Goal: Information Seeking & Learning: Find specific page/section

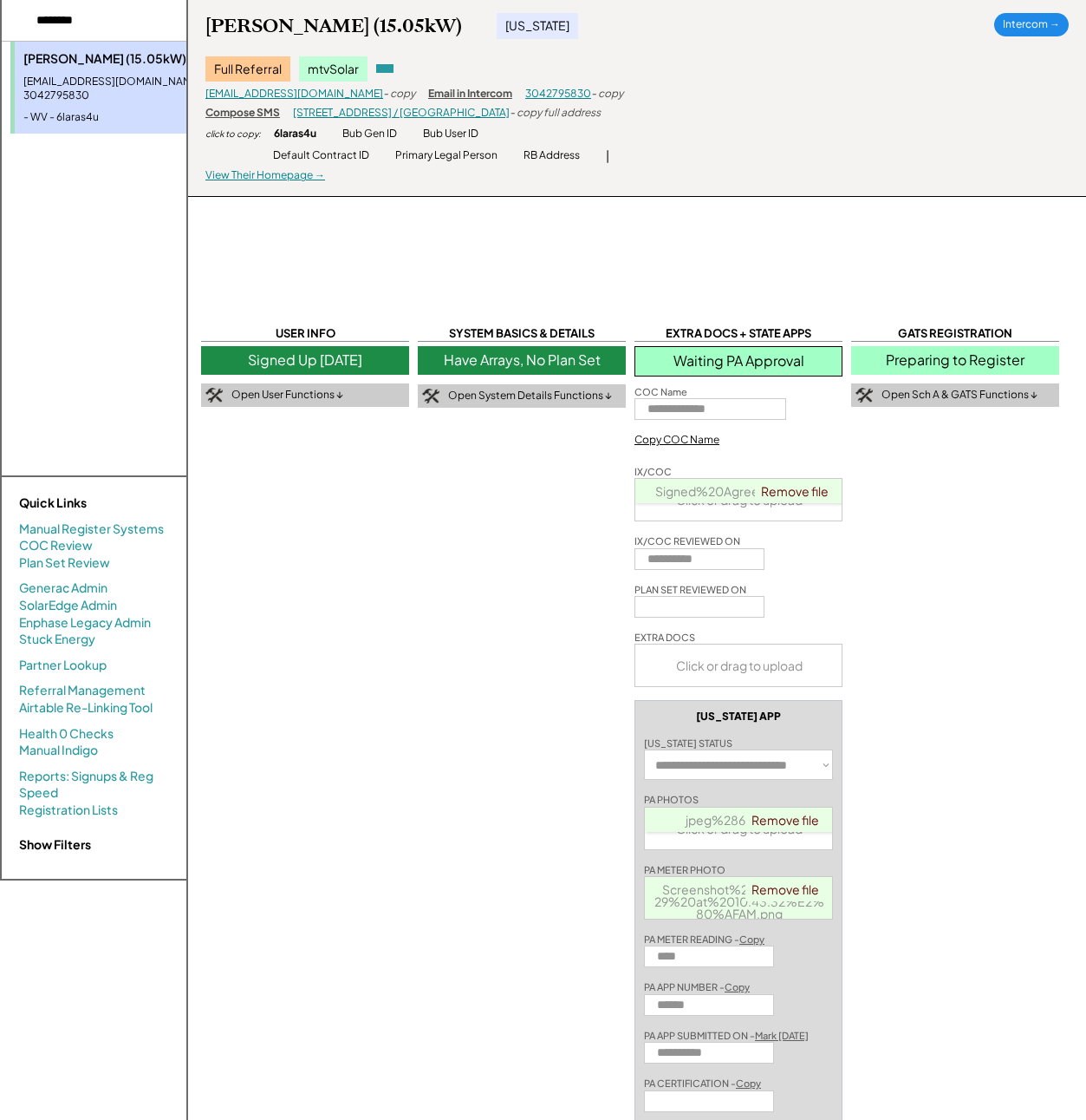
select select "**********"
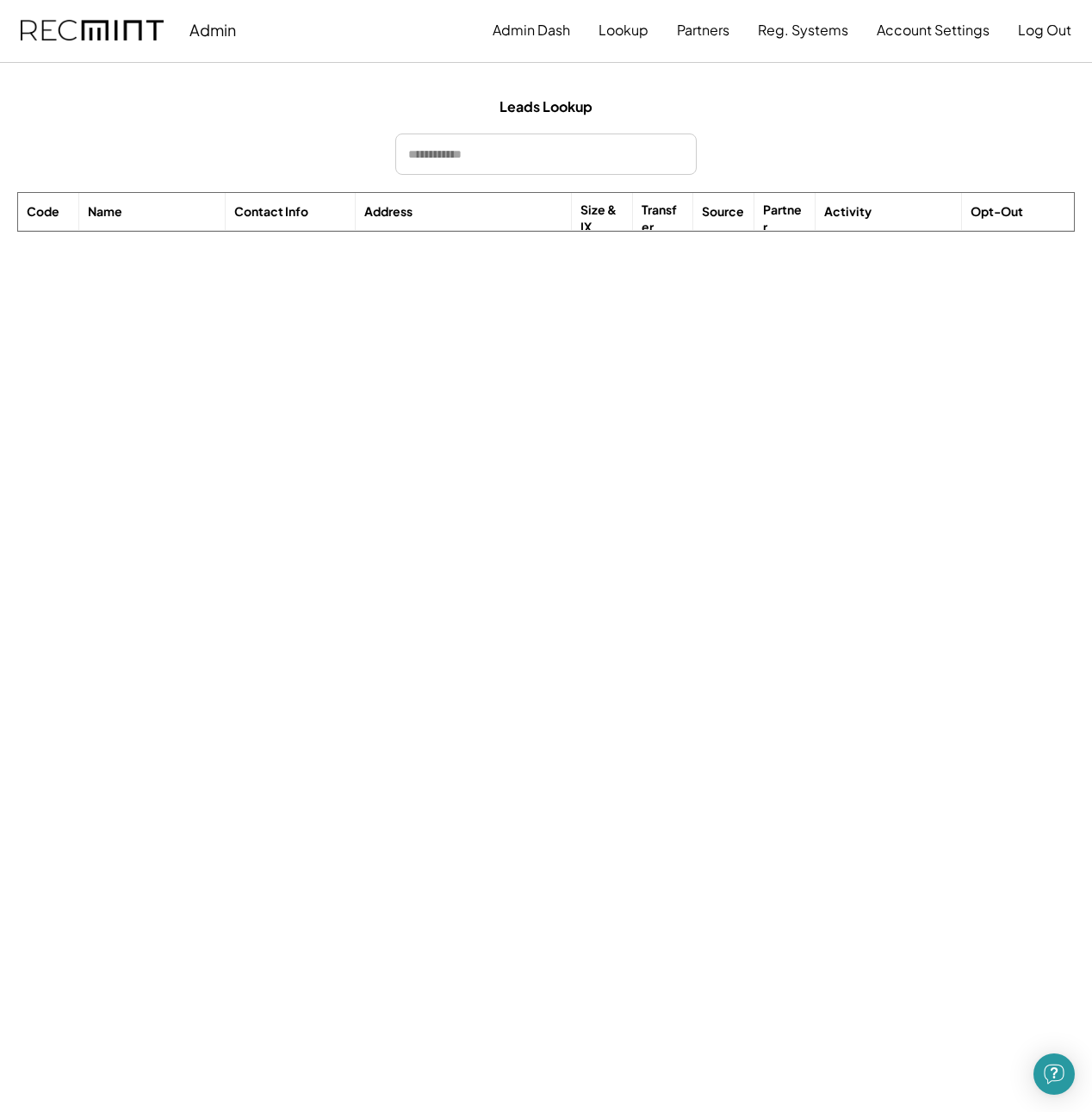
click at [486, 144] on input "input" at bounding box center [546, 154] width 301 height 41
type input "******"
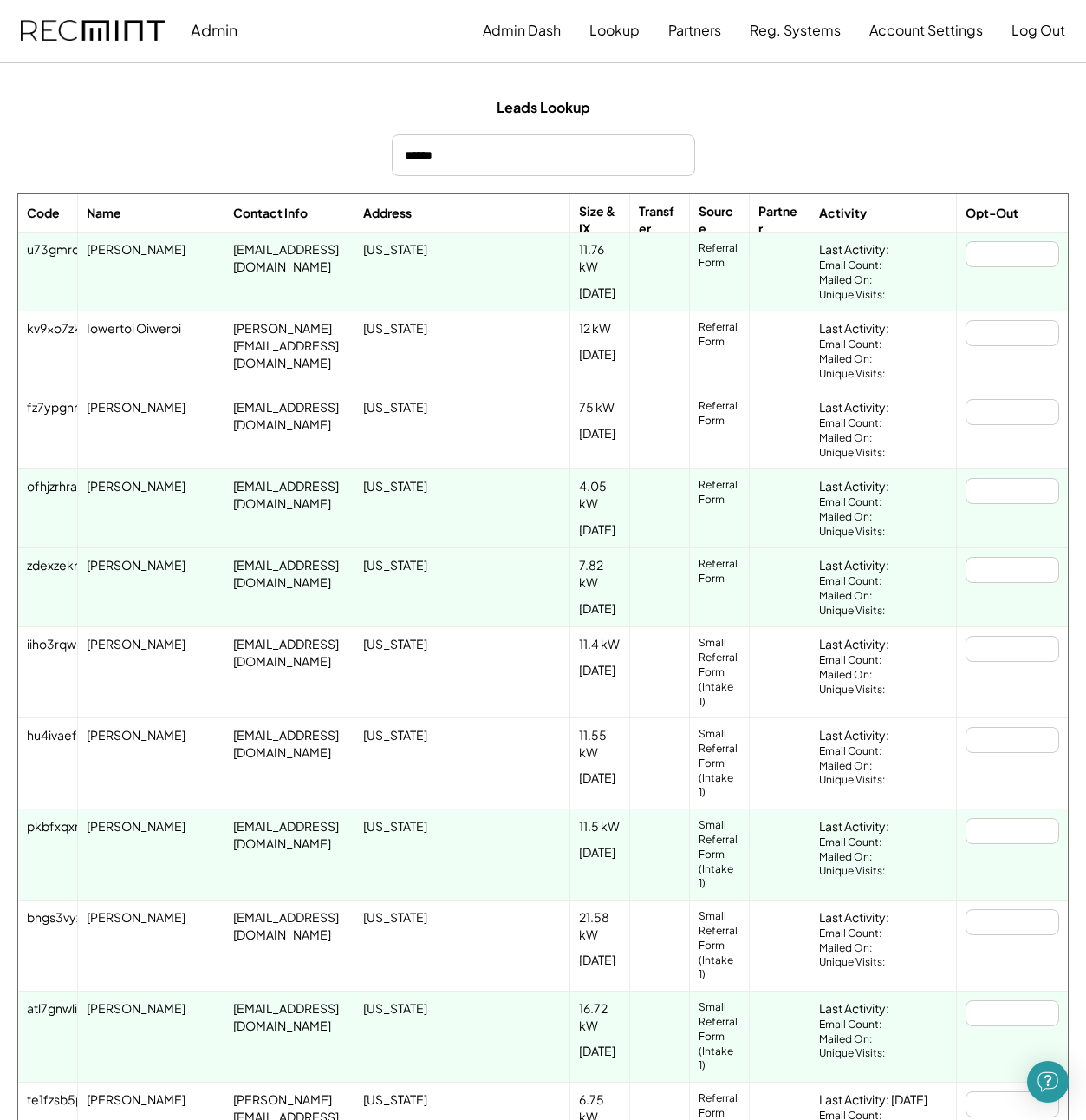
scroll to position [0, 4]
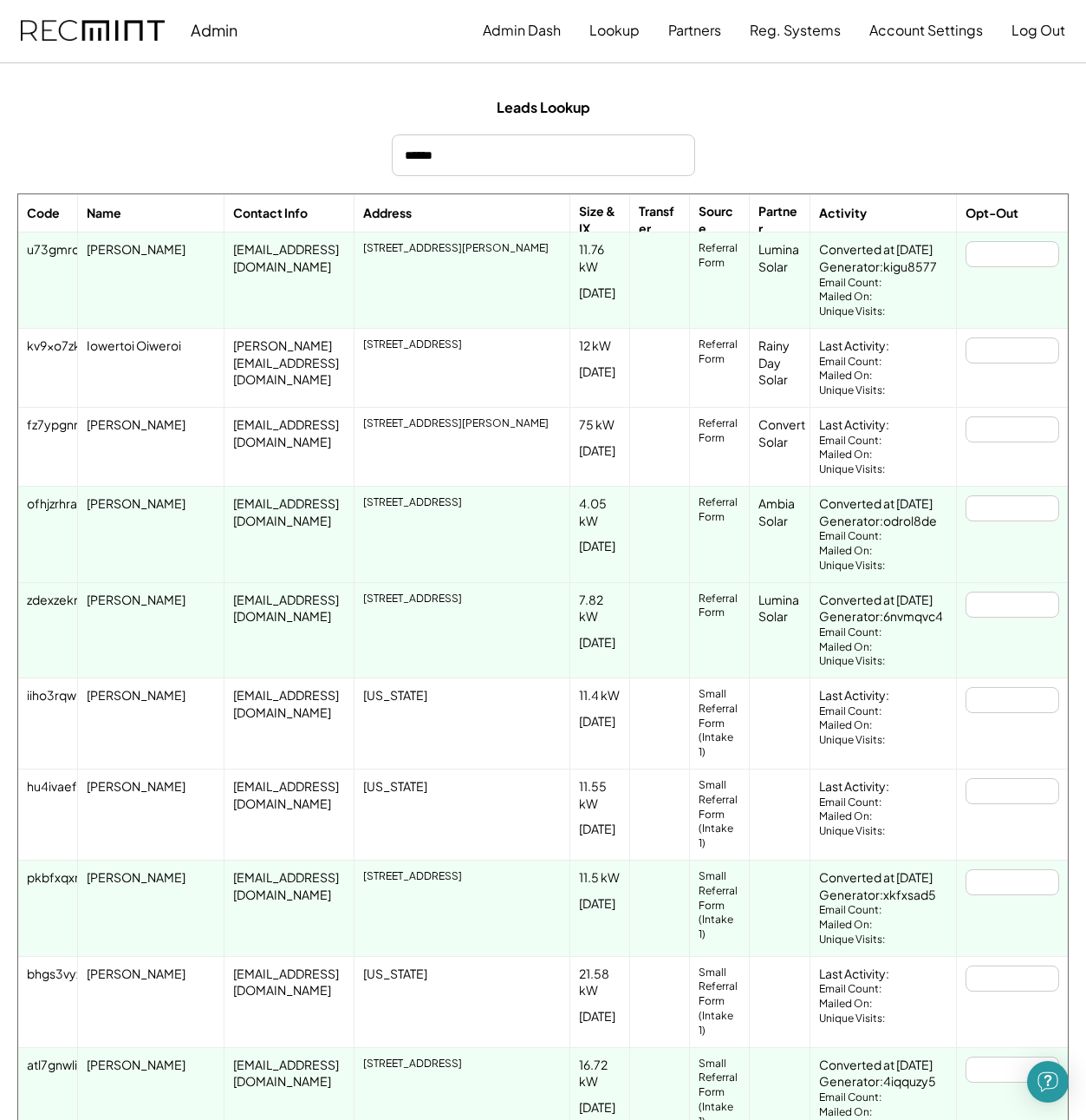
click at [51, 349] on div "kv9xo7zkvivlsql7a7m7" at bounding box center [90, 346] width 127 height 17
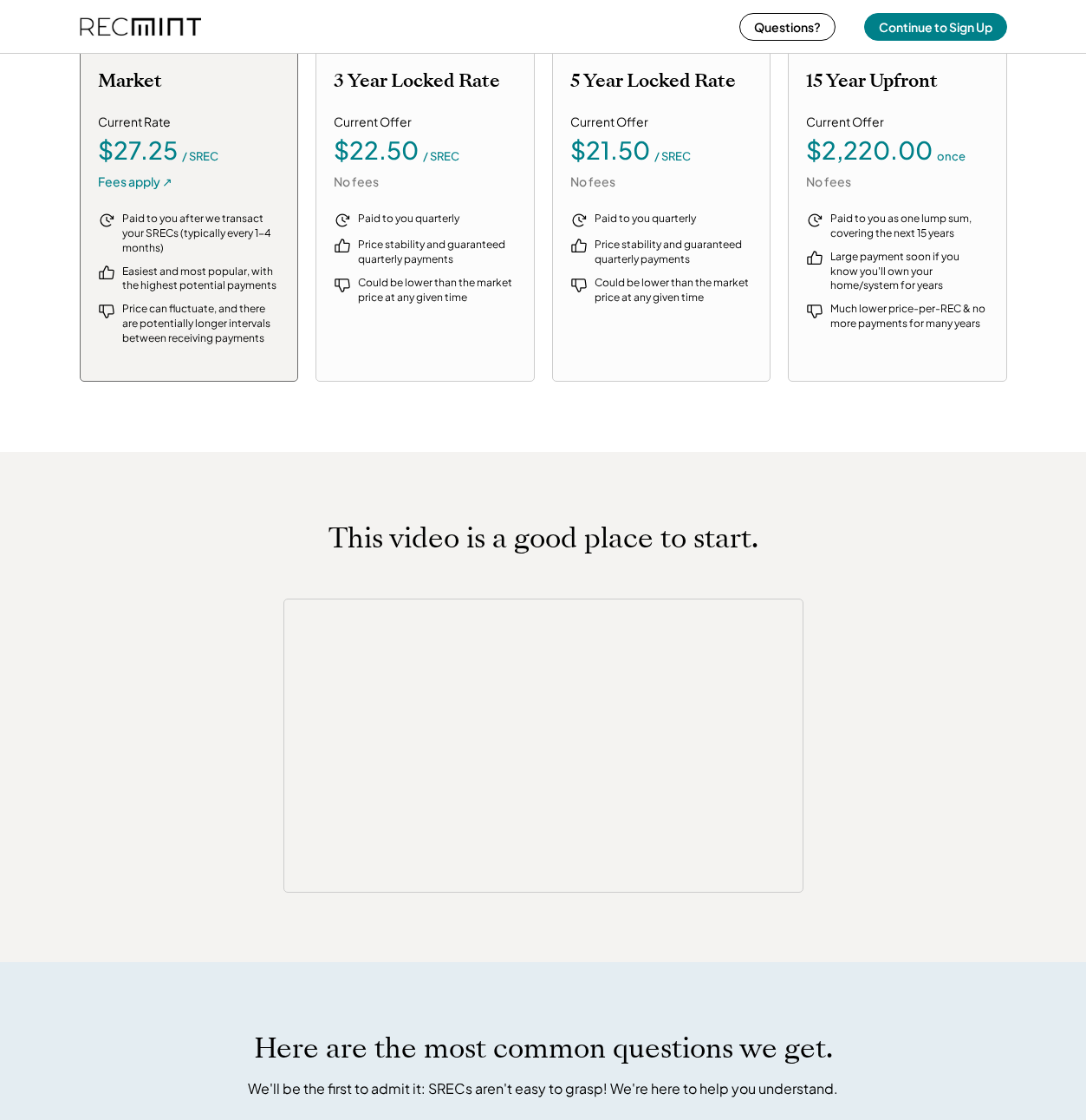
scroll to position [2164, 0]
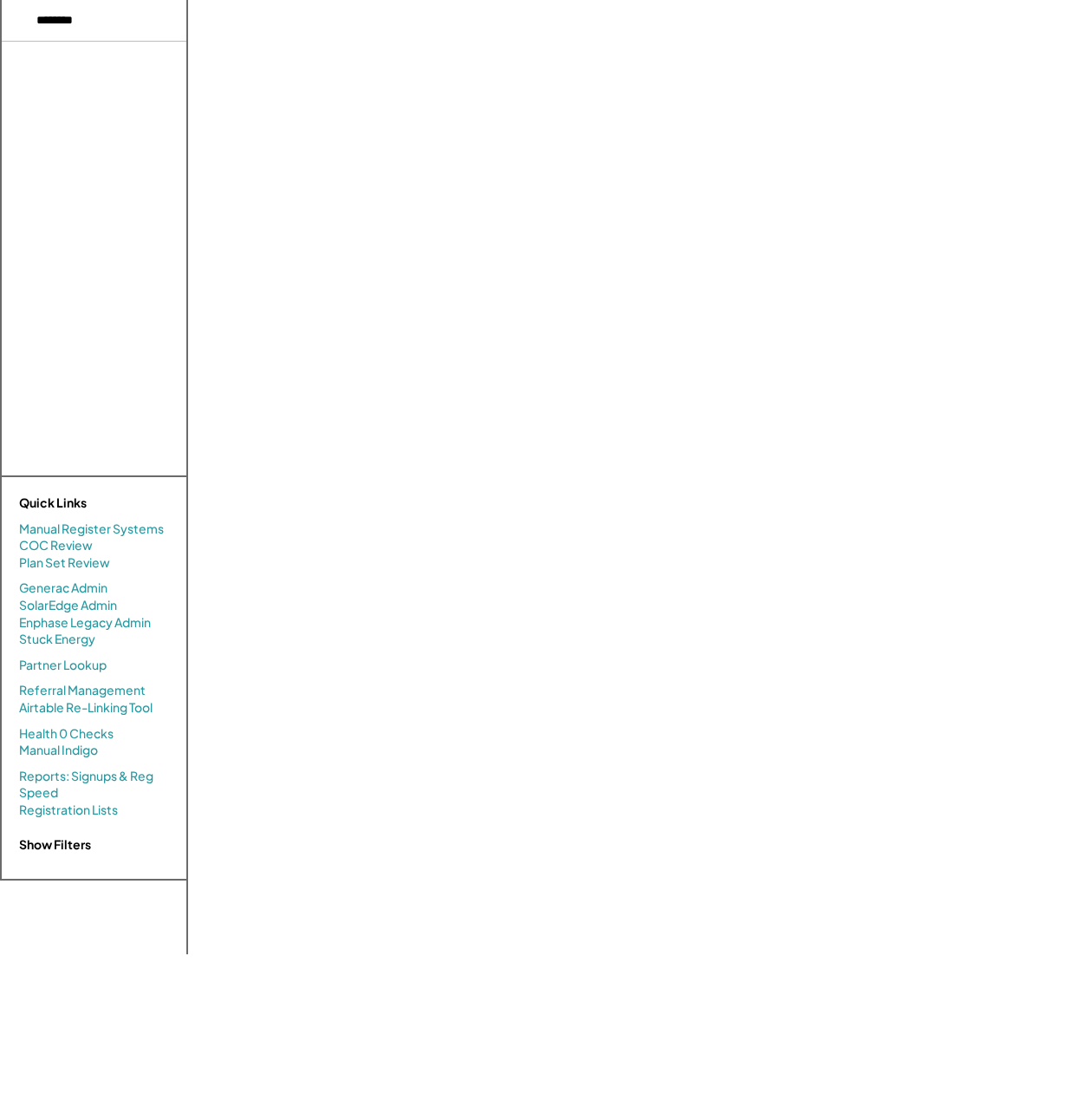
select select "**********"
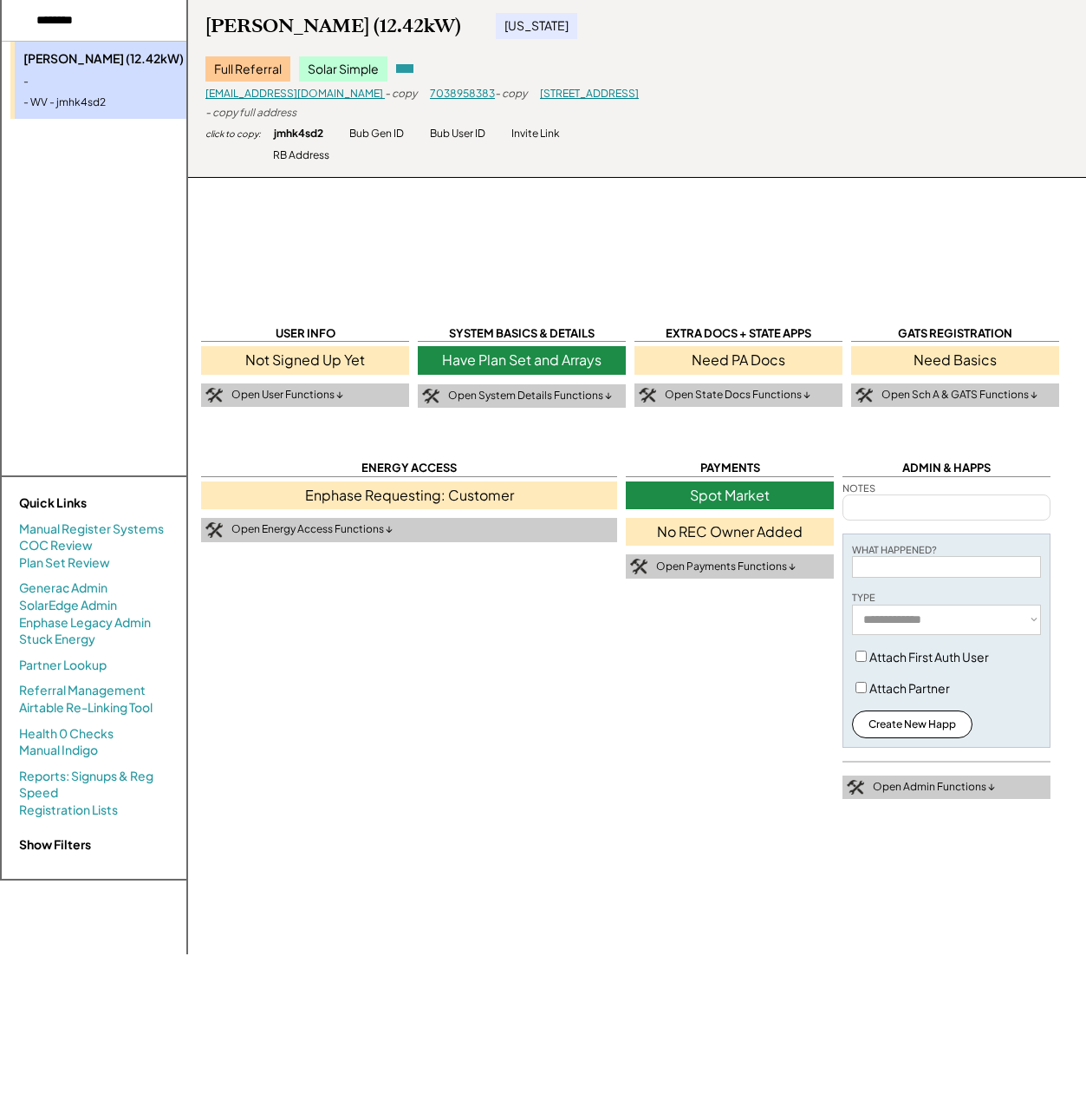
click at [397, 68] on div at bounding box center [405, 68] width 17 height 9
click at [549, 136] on div "Invite Link" at bounding box center [536, 134] width 49 height 14
click at [499, 218] on div "USER INFO Not Signed Up Yet Open User Functions ↓ SYSTEM BASICS & DETAILS Have …" at bounding box center [636, 476] width 900 height 954
click at [479, 225] on div "USER INFO Not Signed Up Yet Open User Functions ↓ SYSTEM BASICS & DETAILS Have …" at bounding box center [636, 476] width 900 height 954
click at [311, 133] on div "jmhk4sd2" at bounding box center [298, 134] width 49 height 14
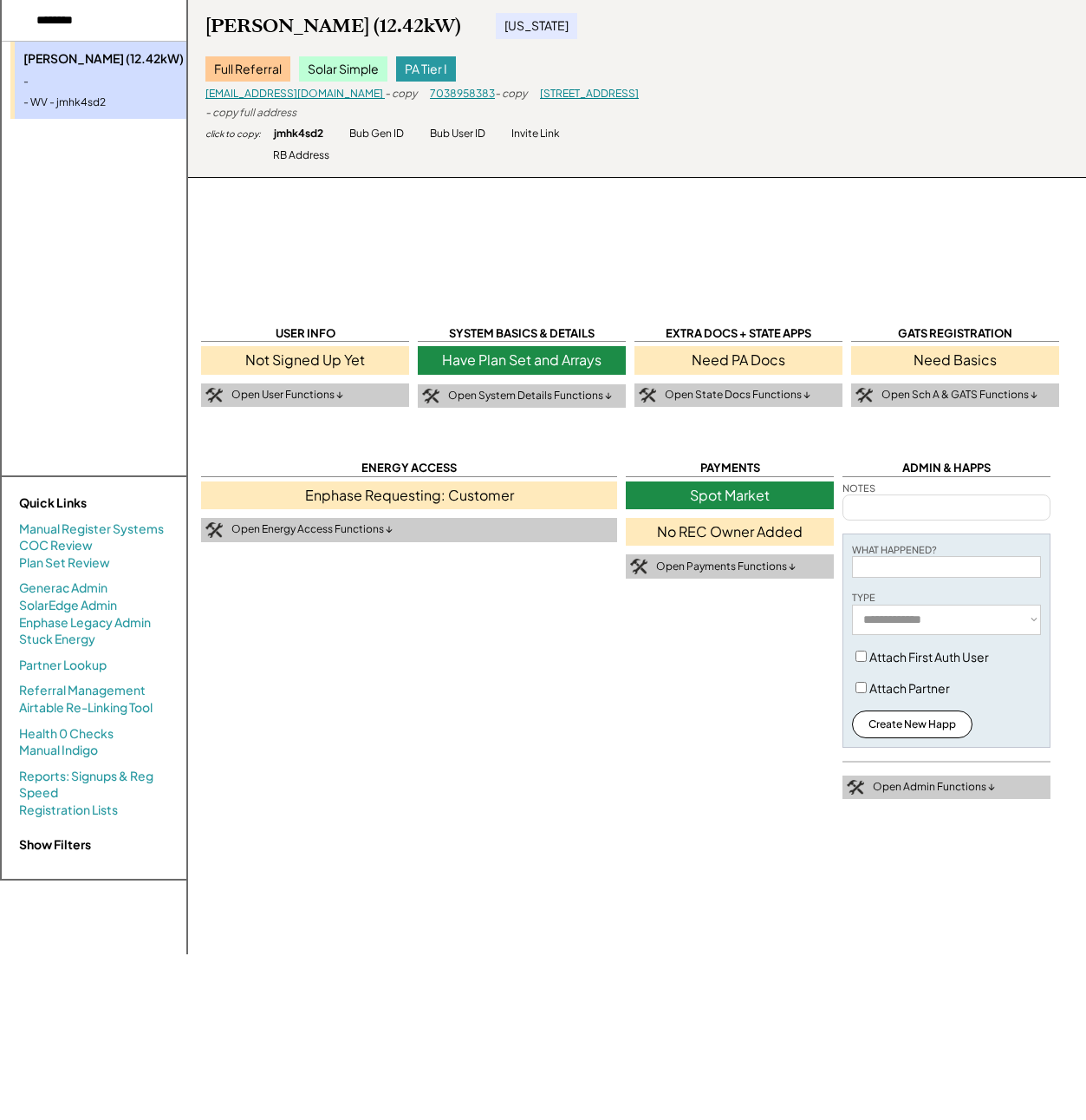
click at [369, 357] on div "Not Signed Up Yet" at bounding box center [304, 359] width 208 height 28
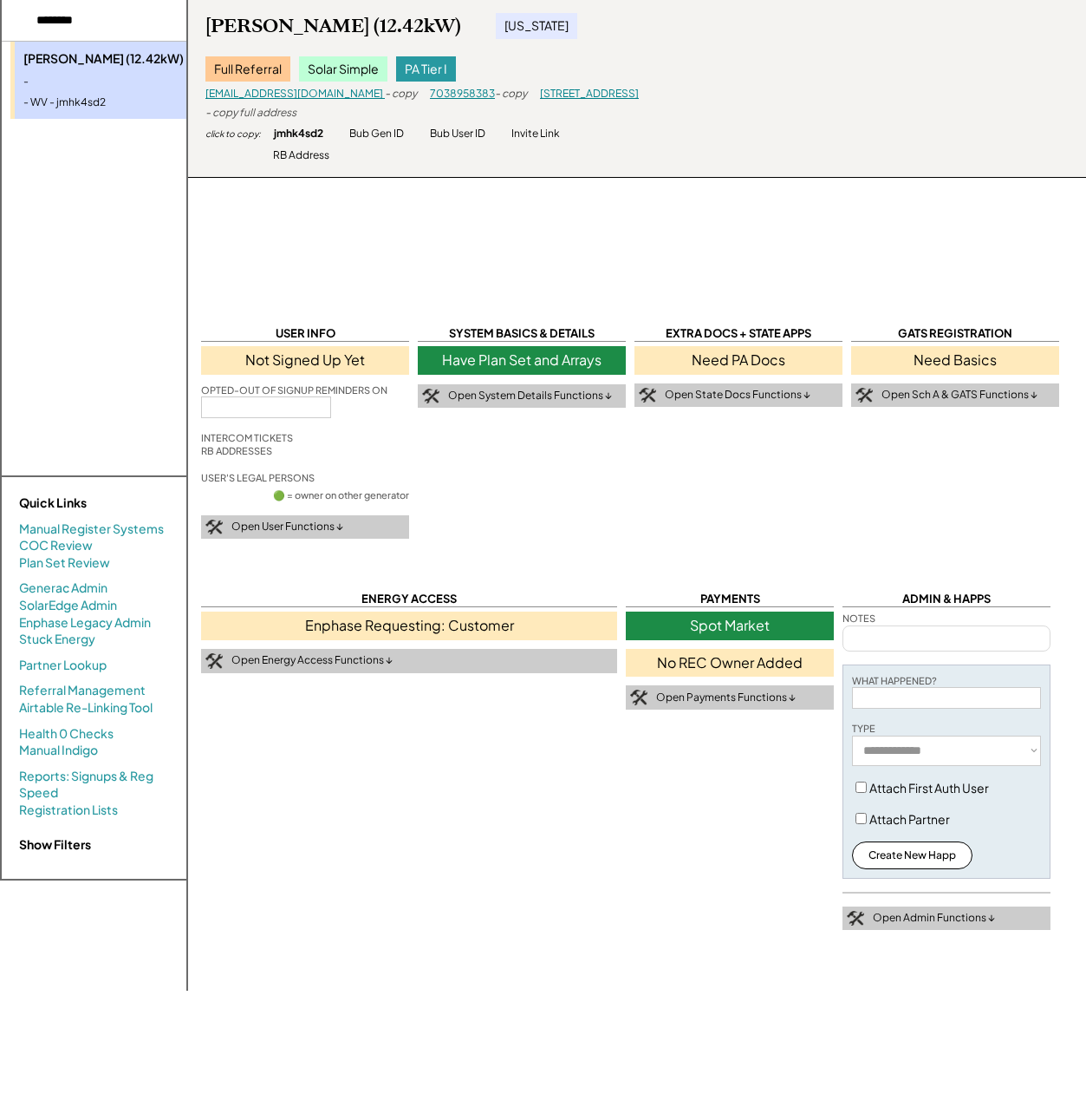
click at [684, 353] on div "Need PA Docs" at bounding box center [738, 359] width 208 height 28
select select "**********"
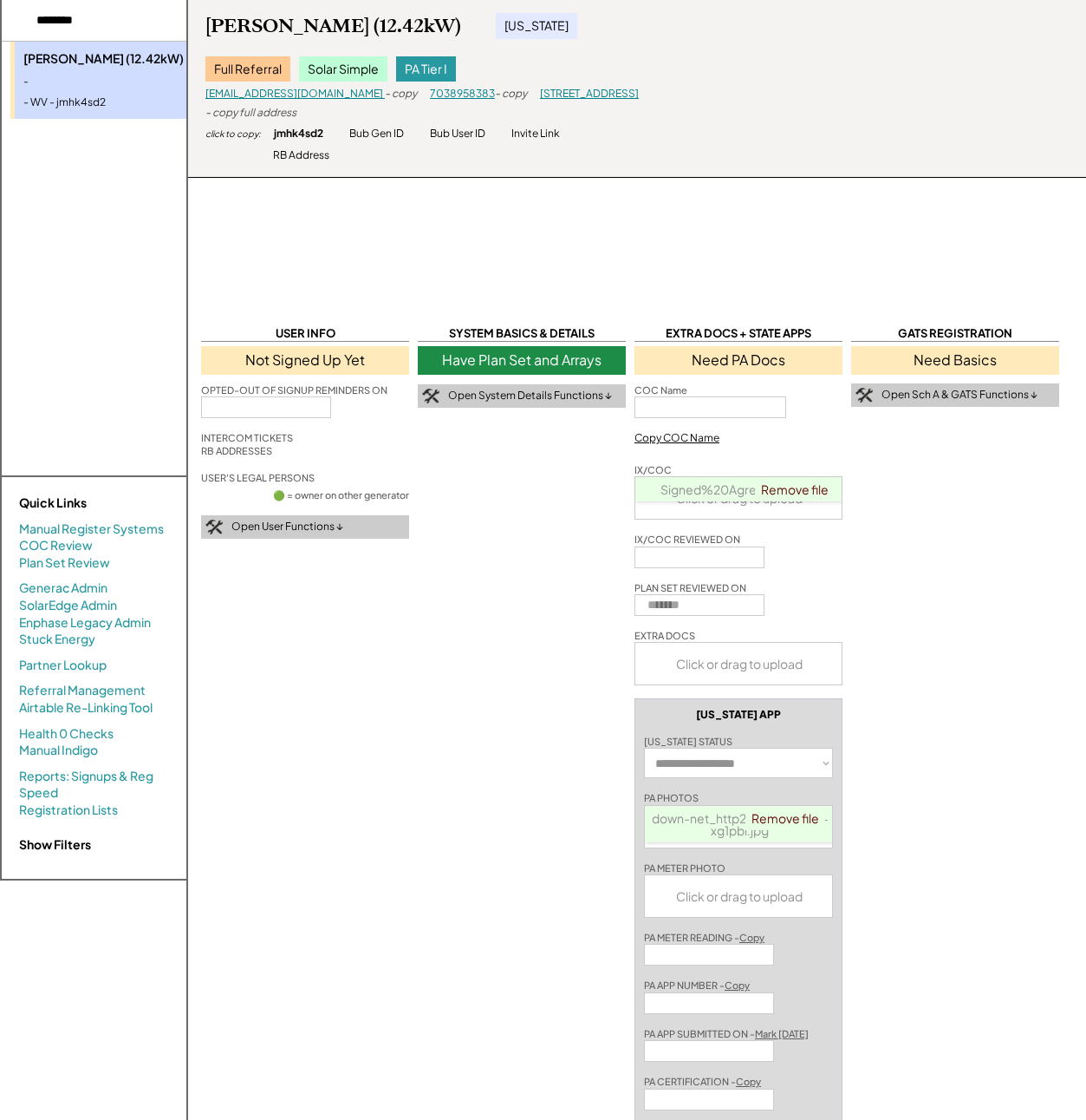
click at [541, 361] on div "Have Plan Set and Arrays" at bounding box center [521, 359] width 208 height 28
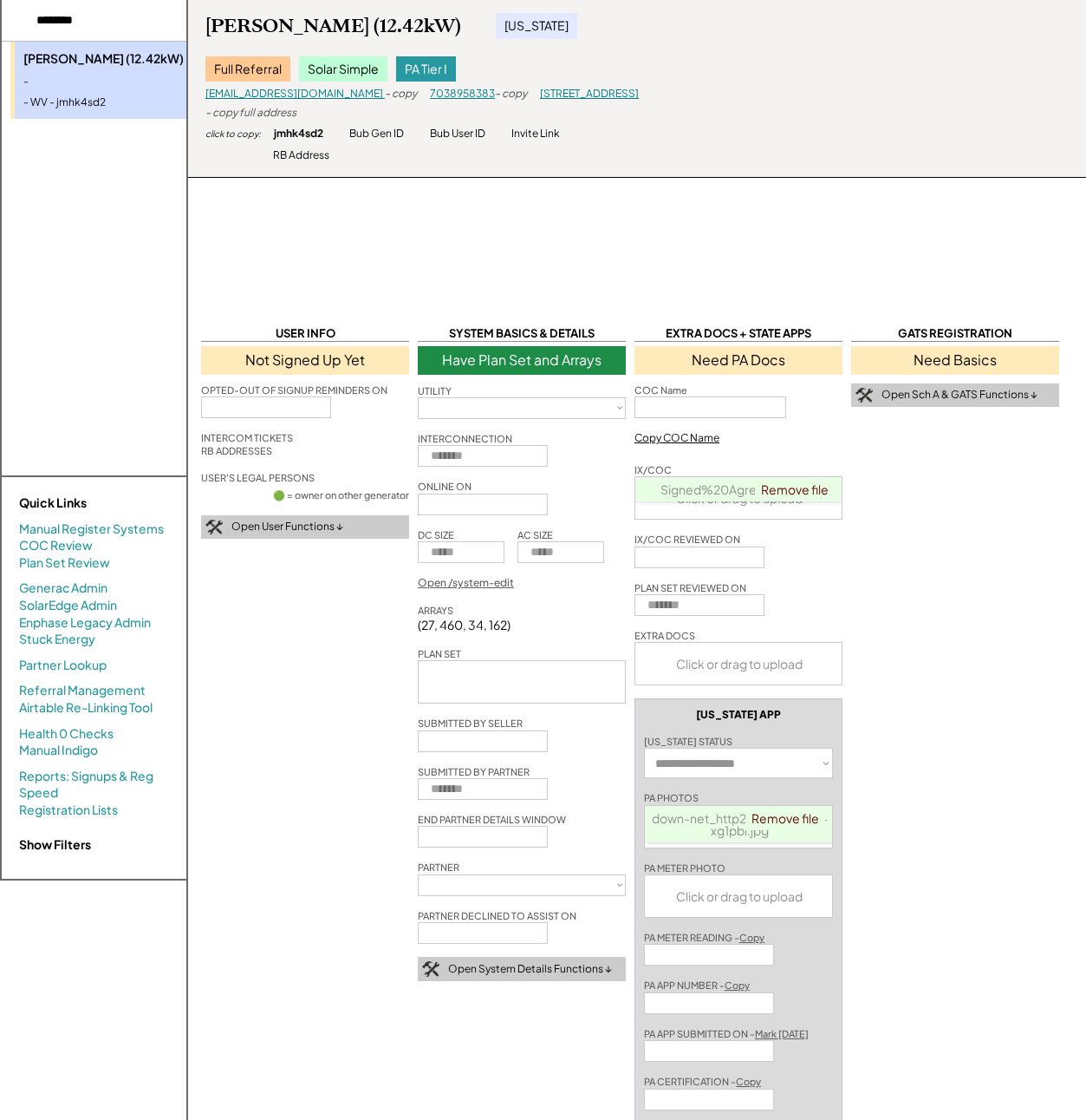
select select "**********"
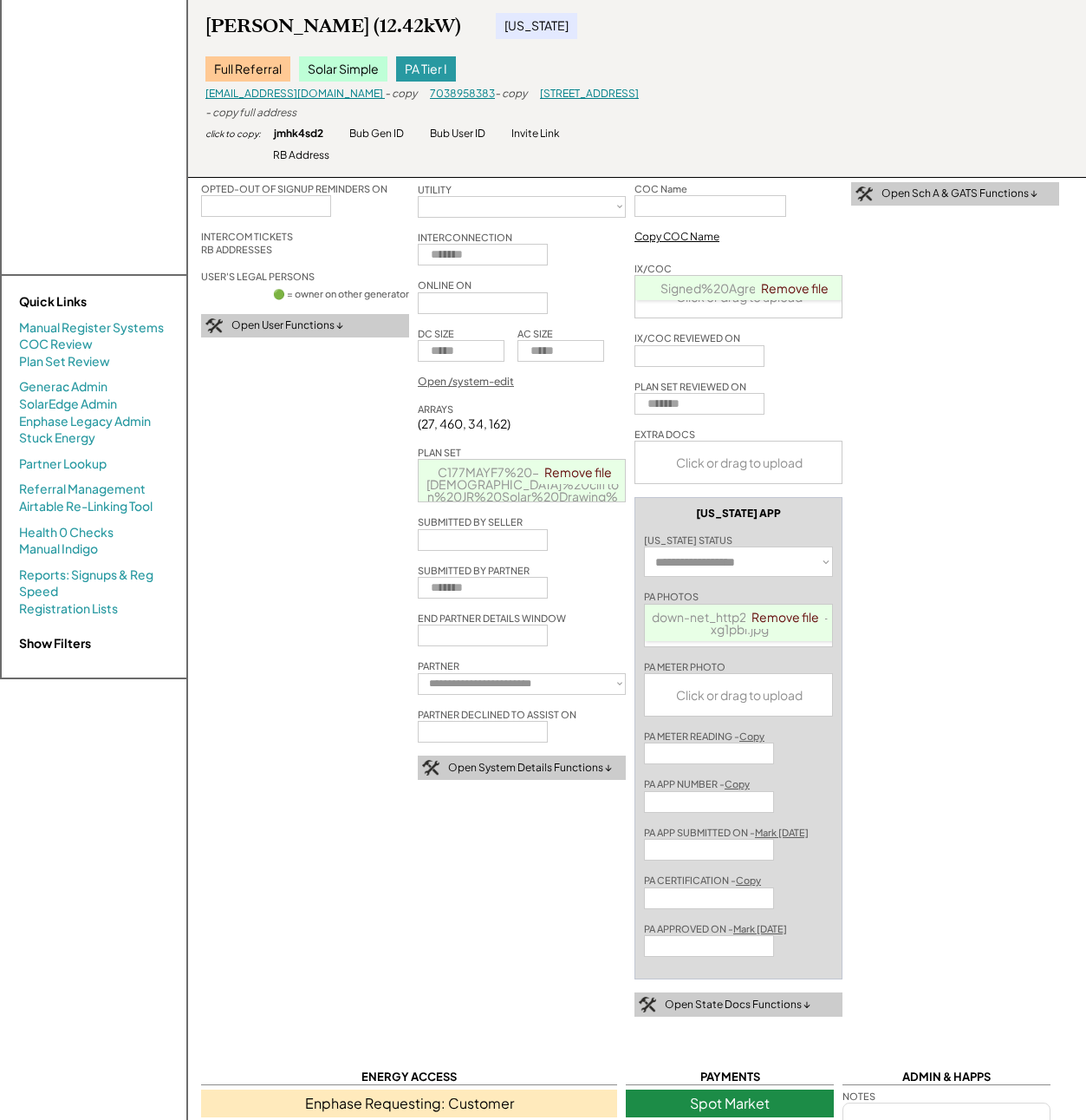
select select "**********"
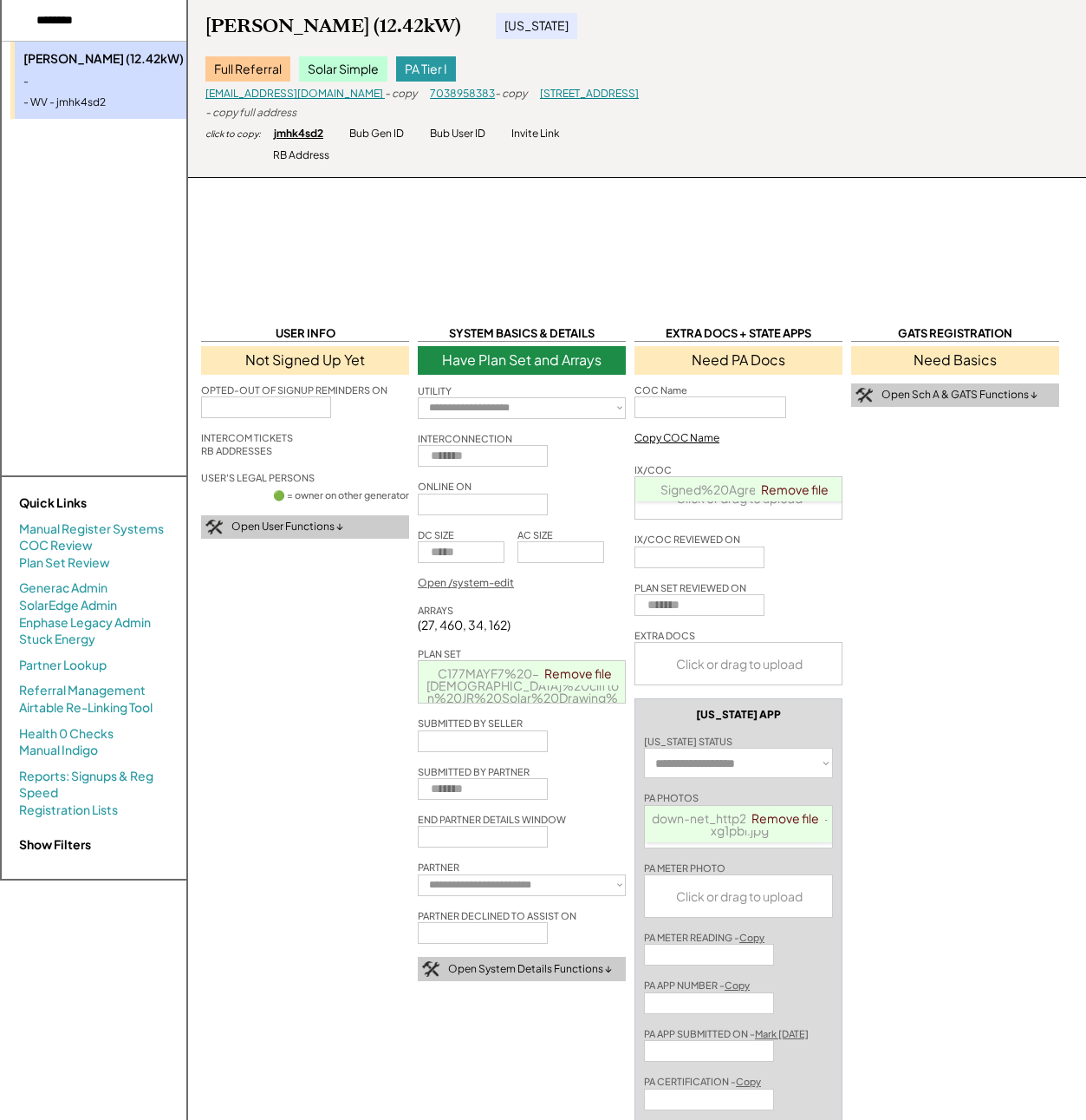
click at [289, 138] on div "jmhk4sd2" at bounding box center [298, 134] width 49 height 14
click at [827, 108] on div "Gary Clifton (12.42kW) West Virginia Full Referral Solar Simple PA Tier I lxrac…" at bounding box center [637, 88] width 898 height 178
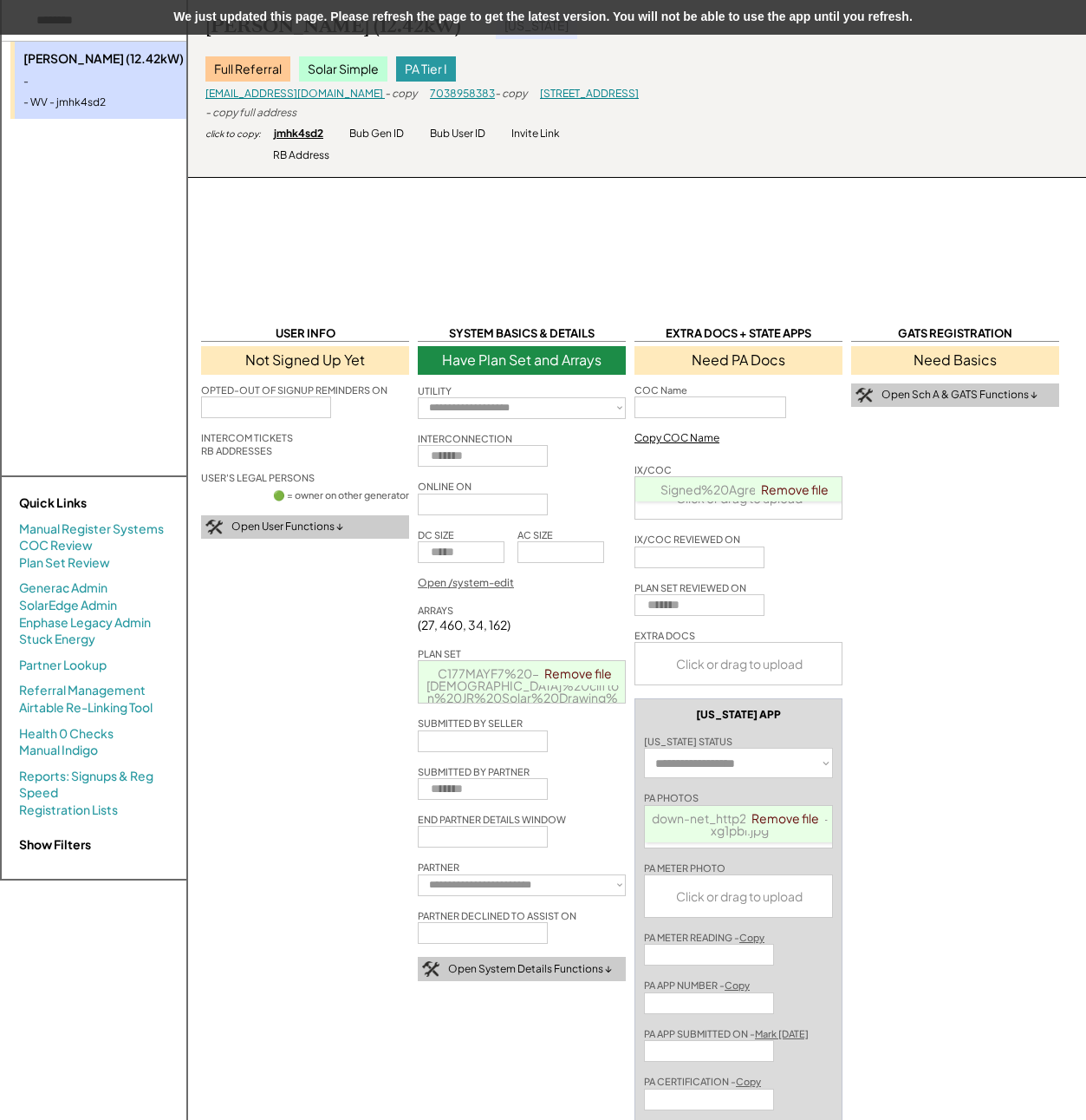
click at [308, 136] on div "jmhk4sd2" at bounding box center [298, 134] width 49 height 14
click at [541, 134] on div "Invite Link" at bounding box center [536, 134] width 49 height 14
click at [438, 18] on div "We just updated this page. Please refresh the page to get the latest version. Y…" at bounding box center [543, 17] width 1086 height 35
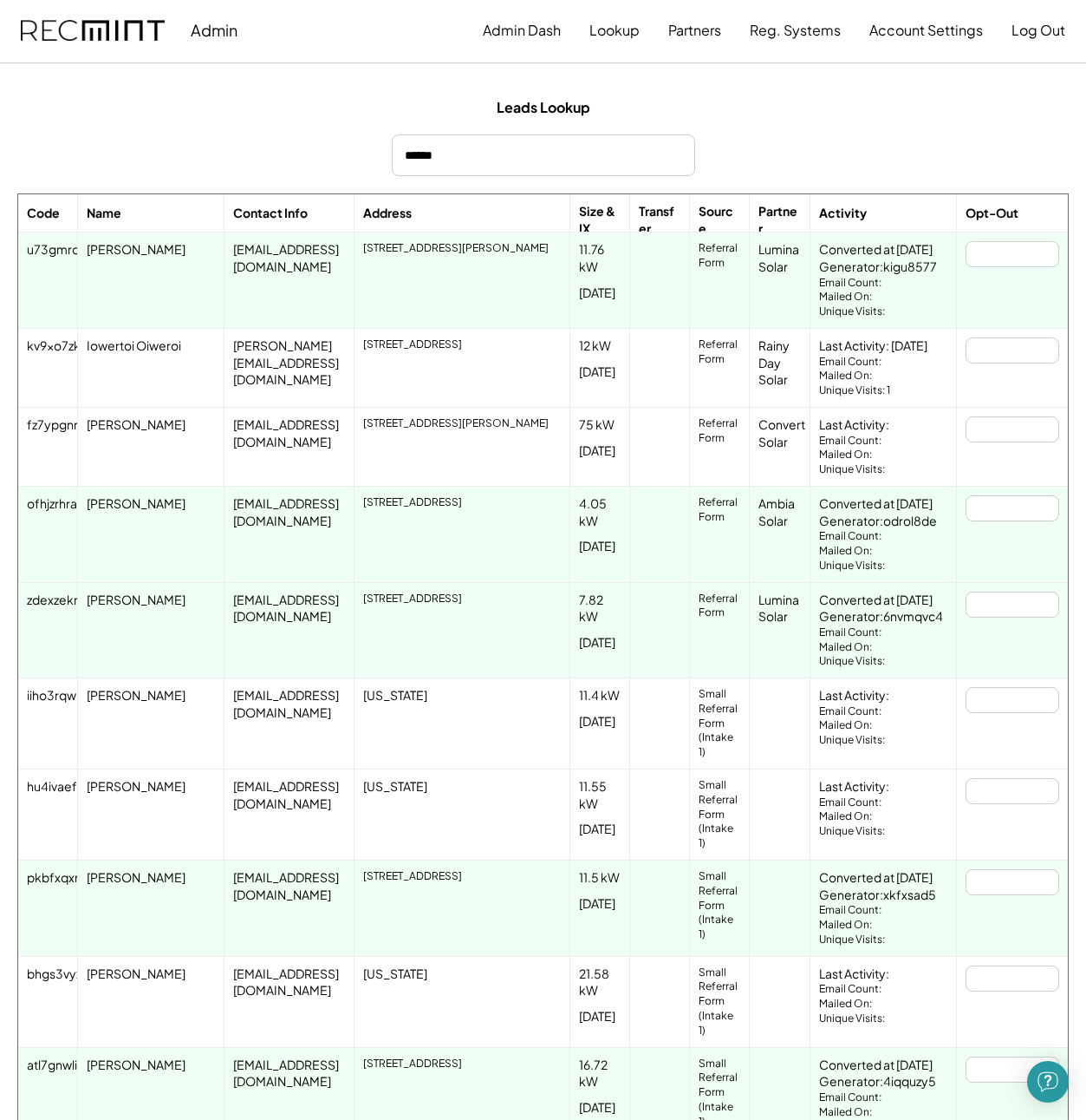
scroll to position [0, 4]
click at [474, 165] on input "input" at bounding box center [543, 155] width 303 height 41
paste input "********"
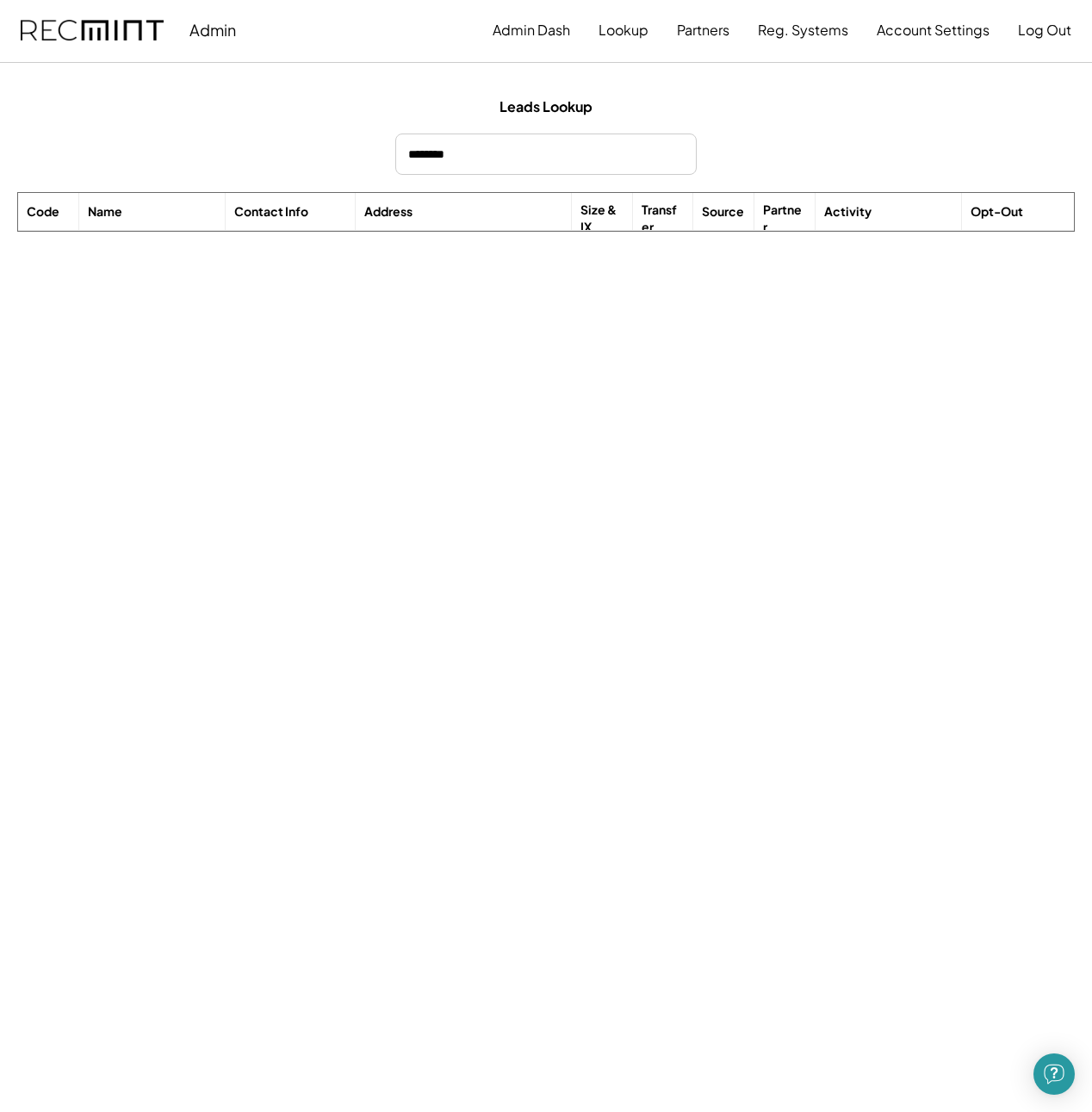
click at [504, 147] on input "input" at bounding box center [546, 154] width 301 height 41
type input "*"
type input "*******"
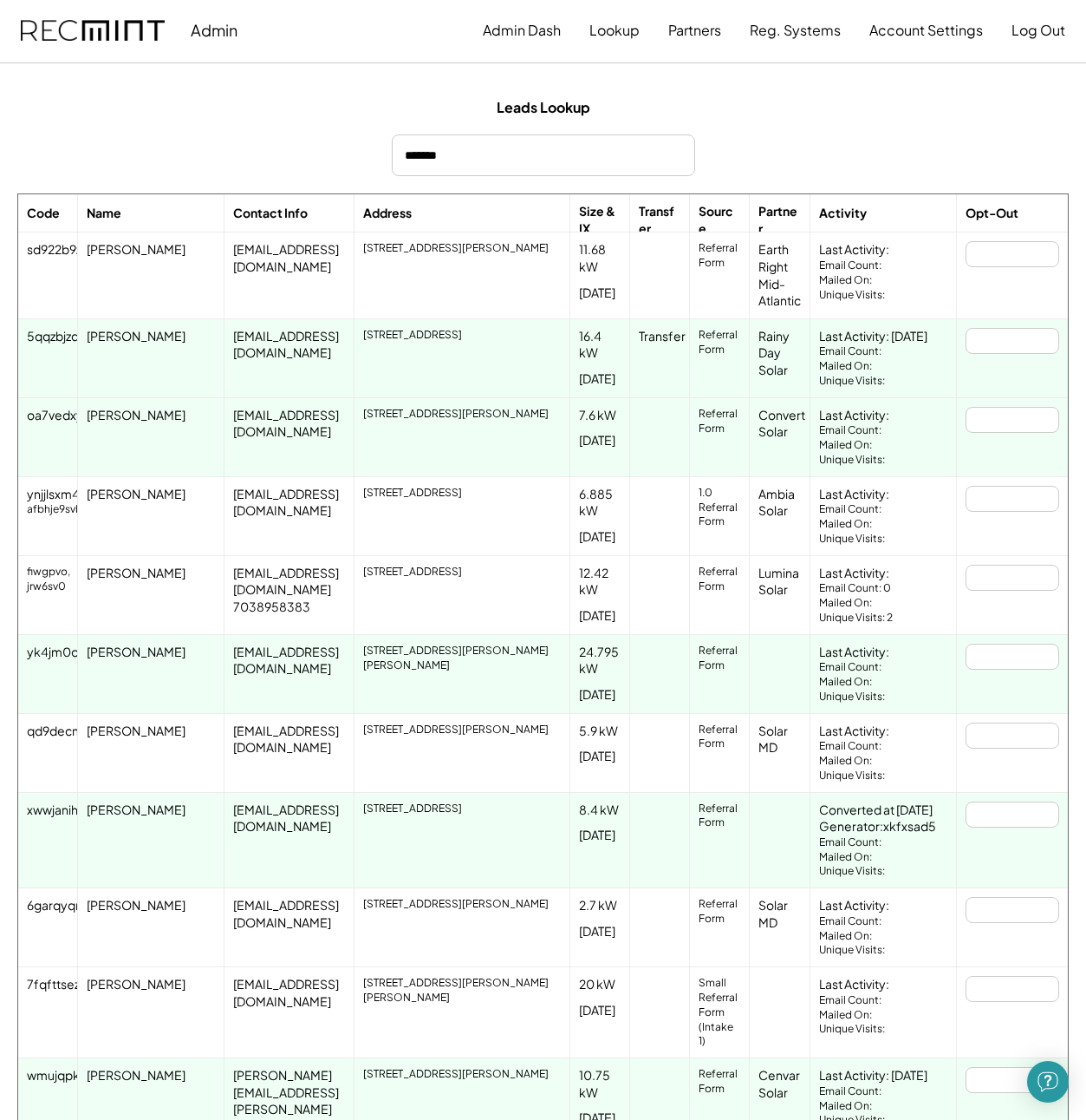
scroll to position [0, 0]
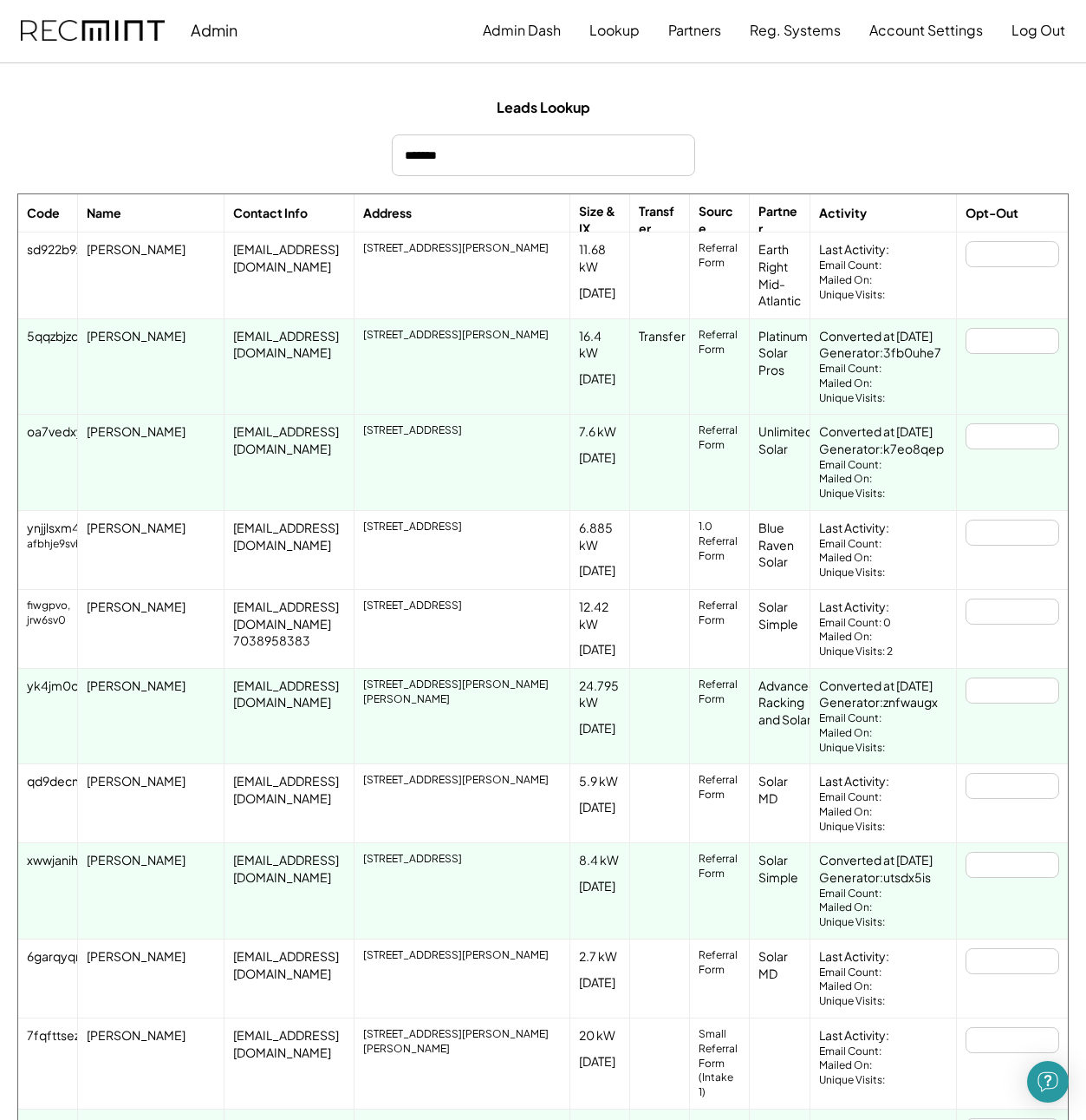
click at [412, 639] on div "284 Ontario Dr, Falling Waters, WV West Virginia" at bounding box center [462, 628] width 216 height 78
click at [378, 635] on div "284 Ontario Dr, Falling Waters, WV West Virginia" at bounding box center [462, 628] width 216 height 78
click at [42, 608] on div "fiwgpvo, jrw6sv0" at bounding box center [48, 613] width 43 height 30
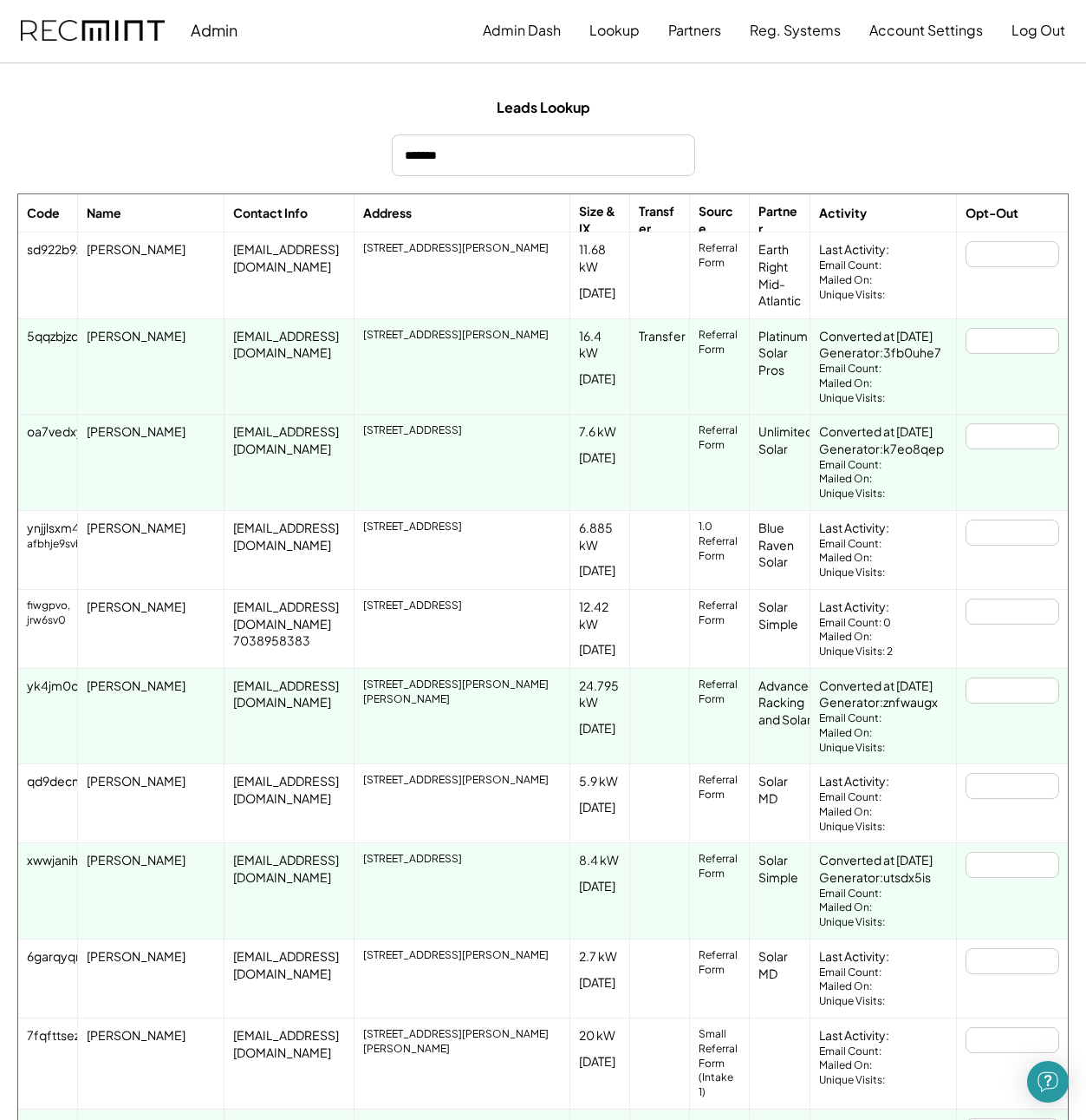
click at [44, 606] on div "fiwgpvo, jrw6sv0" at bounding box center [48, 613] width 43 height 30
copy div "fiwgpvo"
click at [50, 621] on div "fiwgpvo, jrw6sv0" at bounding box center [48, 613] width 43 height 30
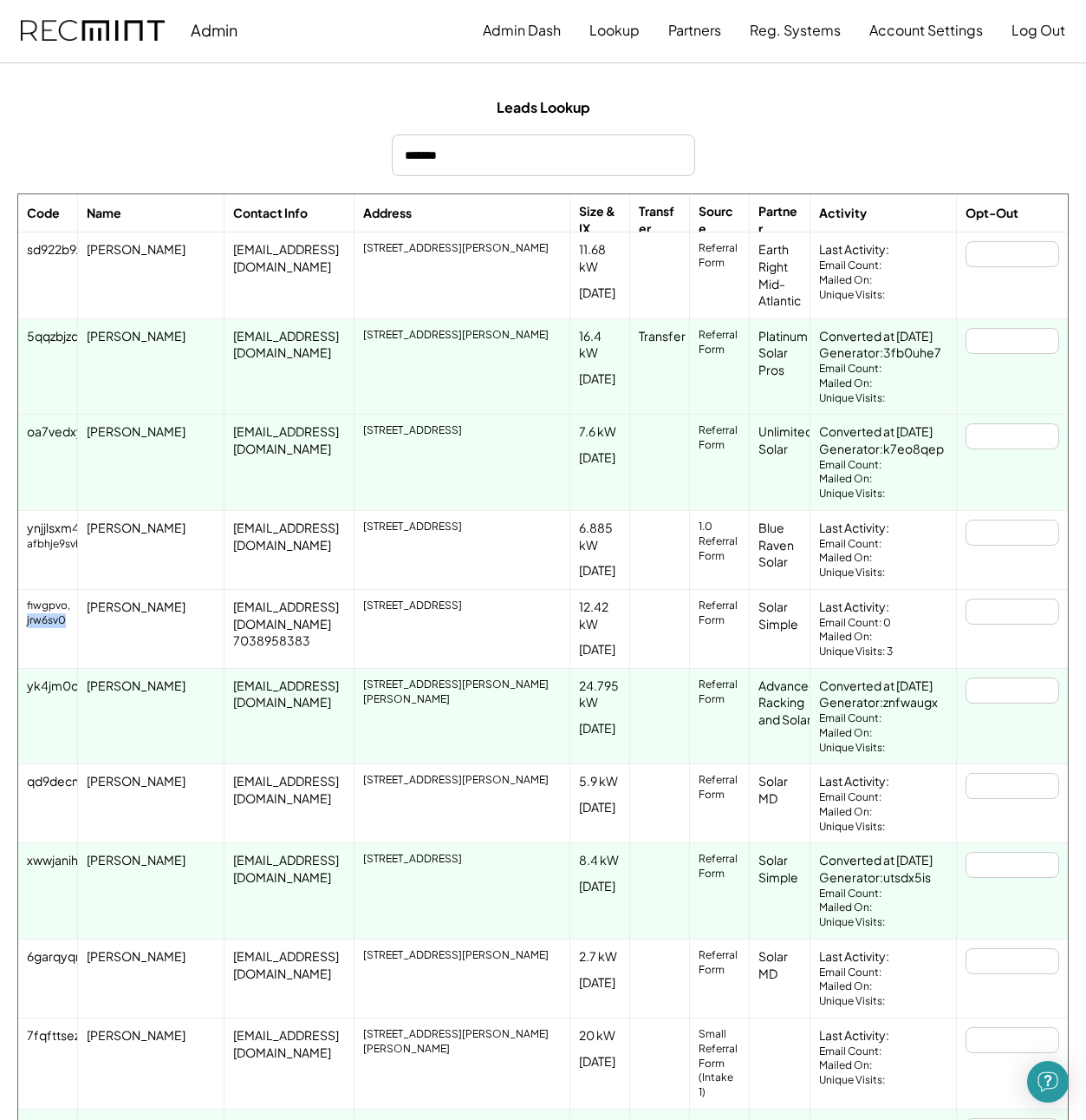
copy div "jrw6sv0"
click at [128, 630] on div "Gary Clifton" at bounding box center [151, 628] width 147 height 78
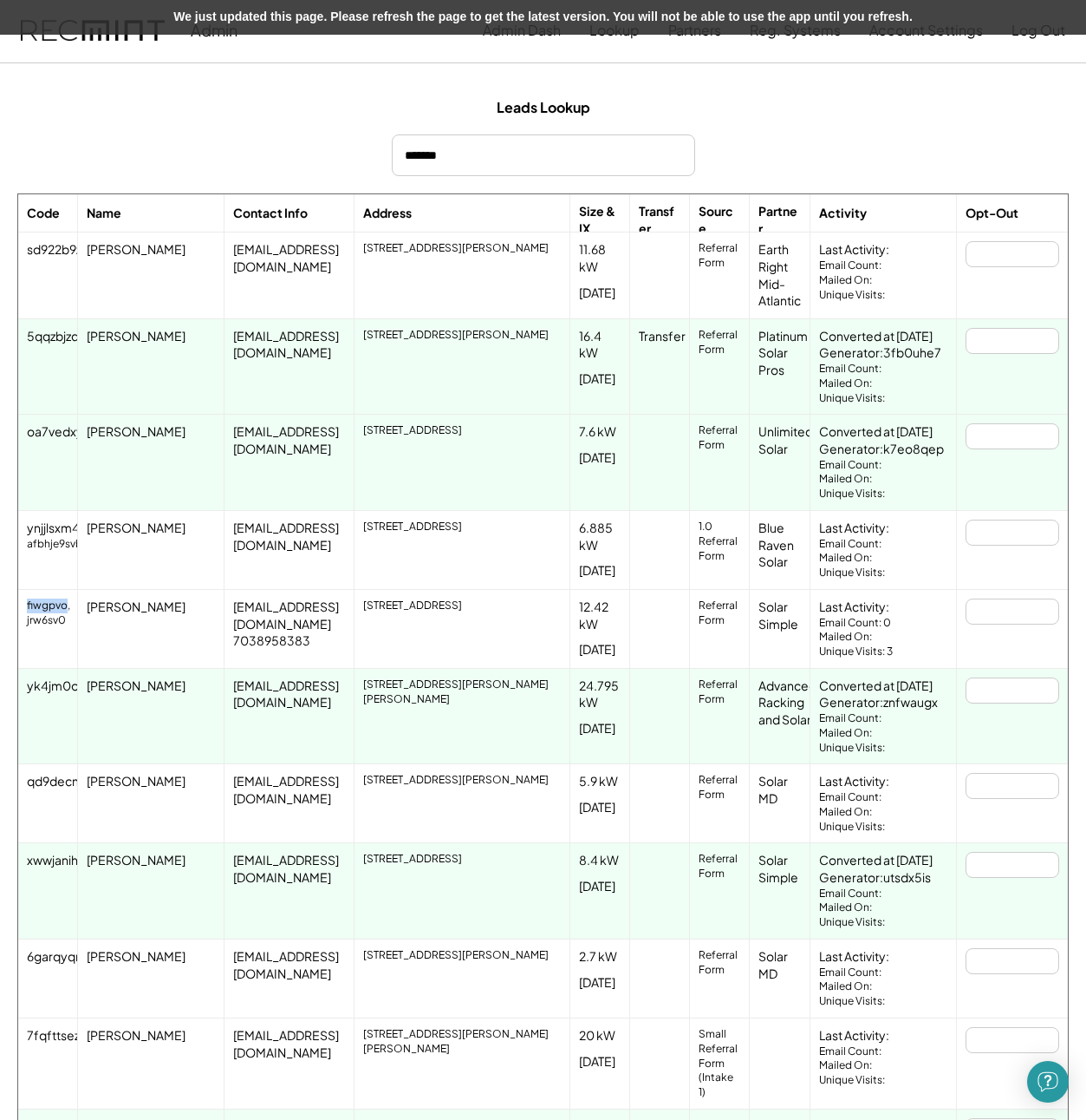
drag, startPoint x: 64, startPoint y: 606, endPoint x: 21, endPoint y: 602, distance: 43.2
click at [21, 602] on div "fiwgpvo, jrw6sv0" at bounding box center [48, 628] width 60 height 78
copy div "fiwgpvo"
click at [49, 609] on div "fiwgpvo" at bounding box center [50, 607] width 46 height 17
click at [53, 603] on div "fiwgpvo" at bounding box center [50, 607] width 46 height 17
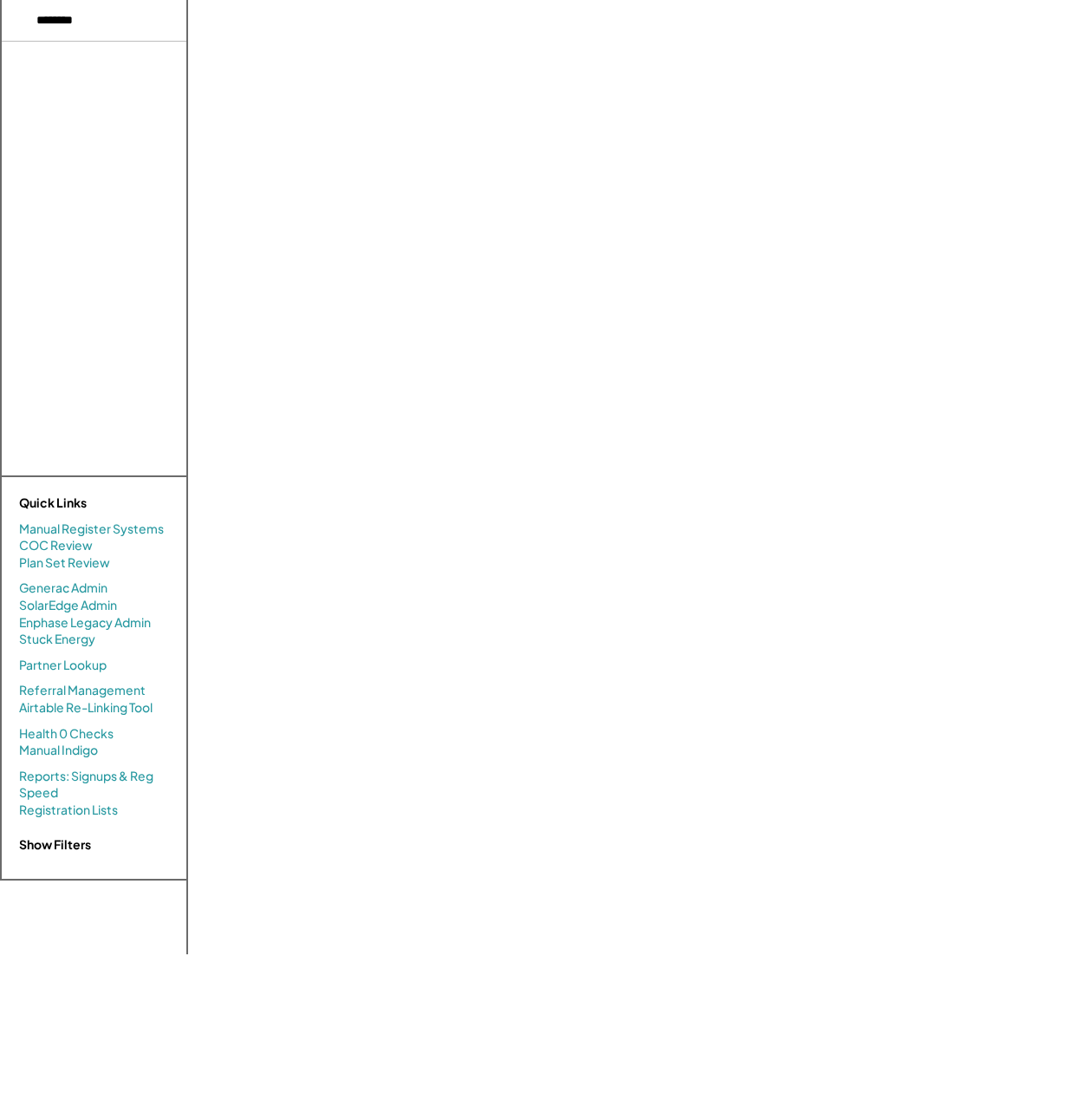
select select "**********"
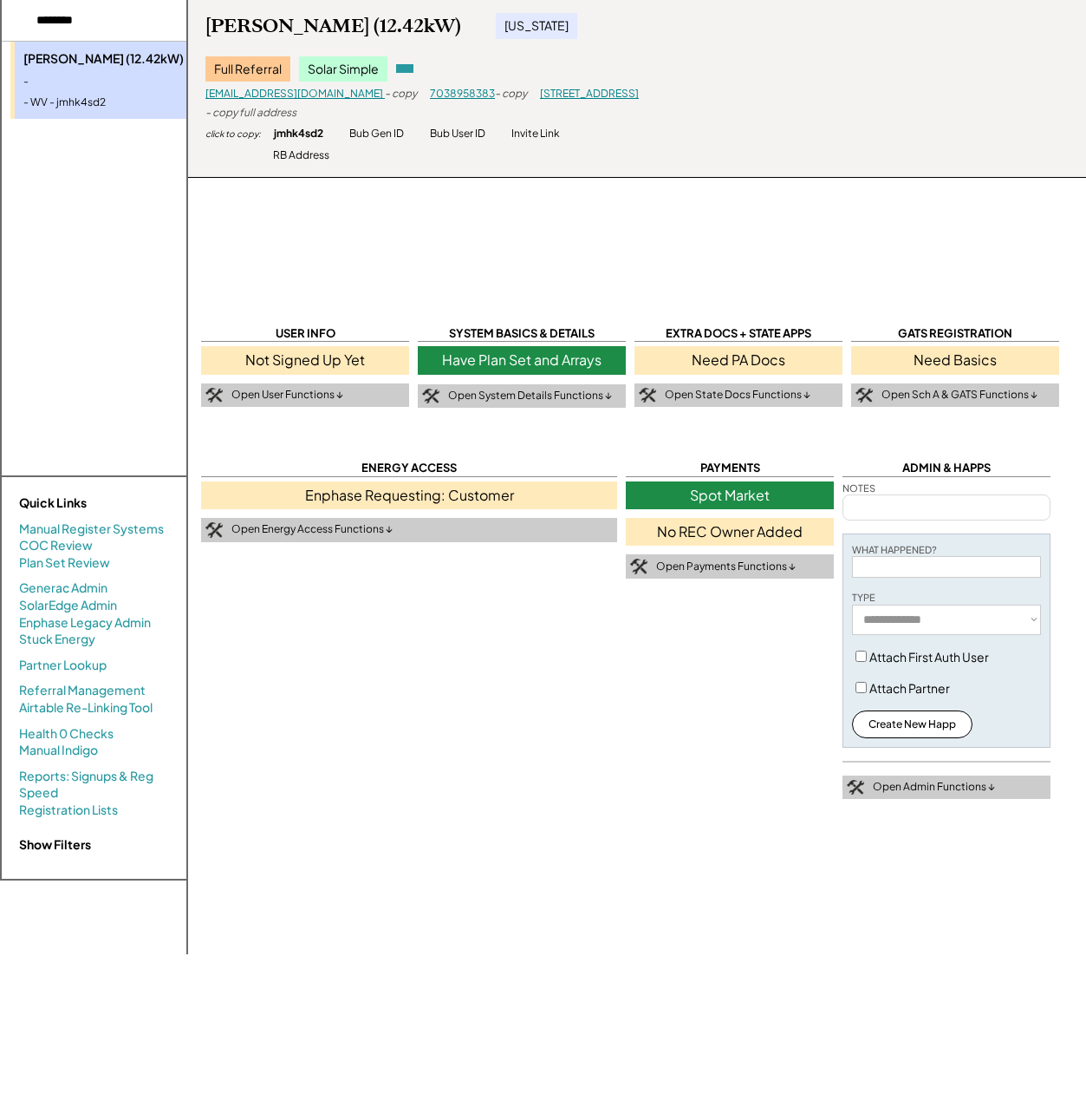
click at [536, 132] on div "Invite Link" at bounding box center [536, 134] width 49 height 14
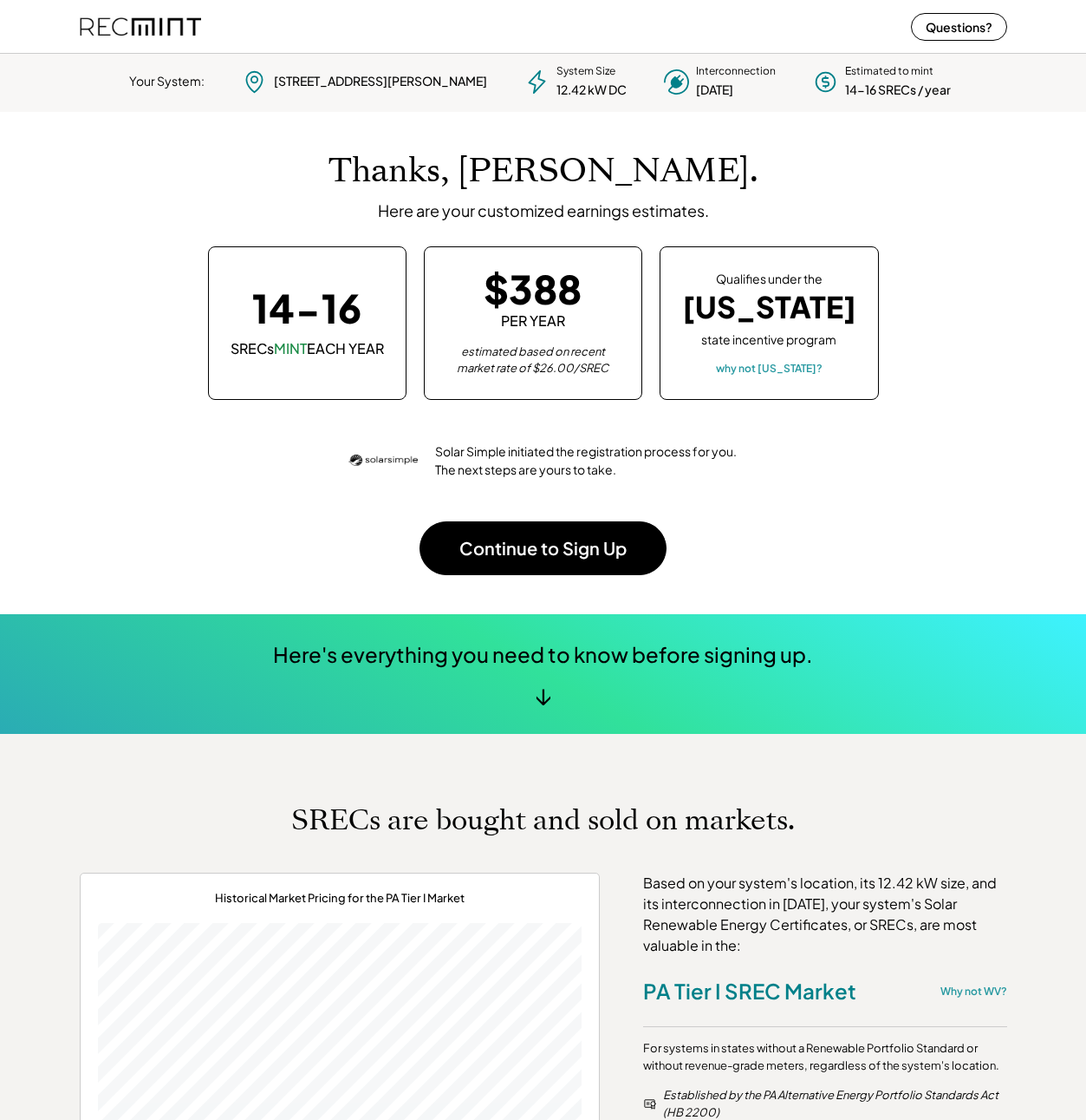
scroll to position [244, 484]
